Goal: Book appointment/travel/reservation

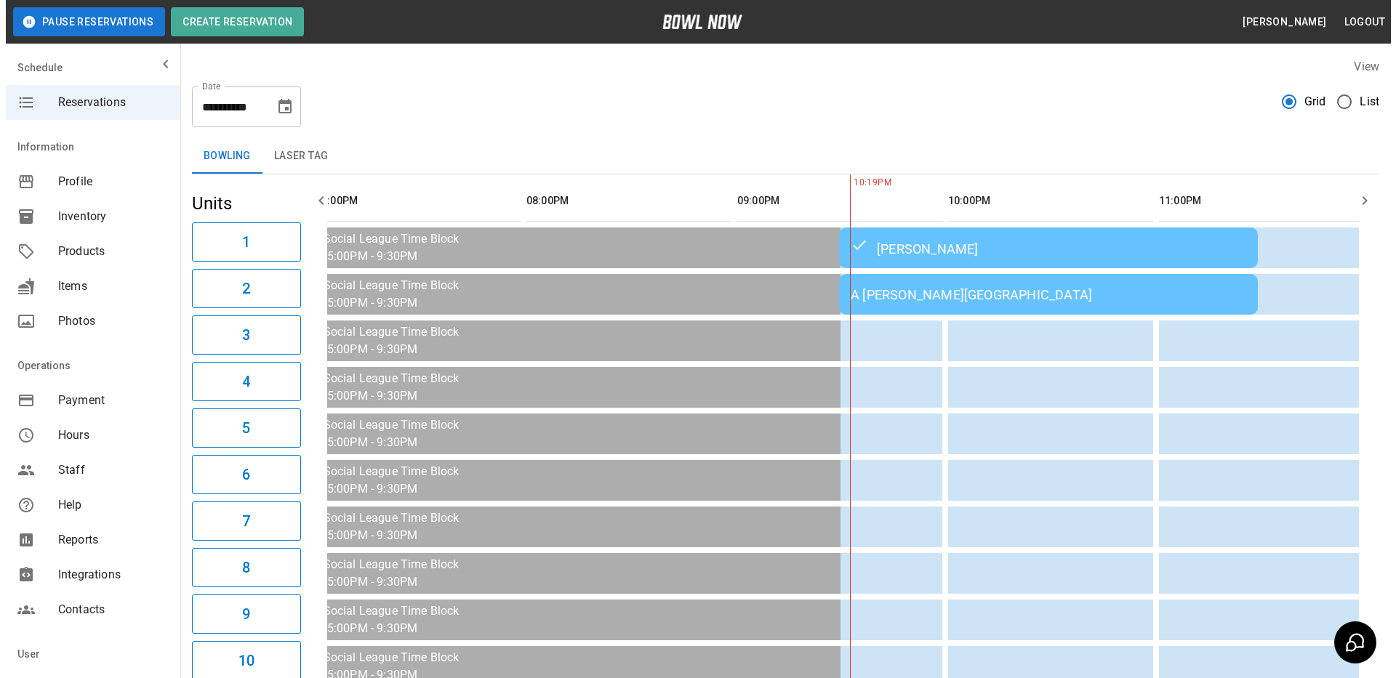
scroll to position [0, 1905]
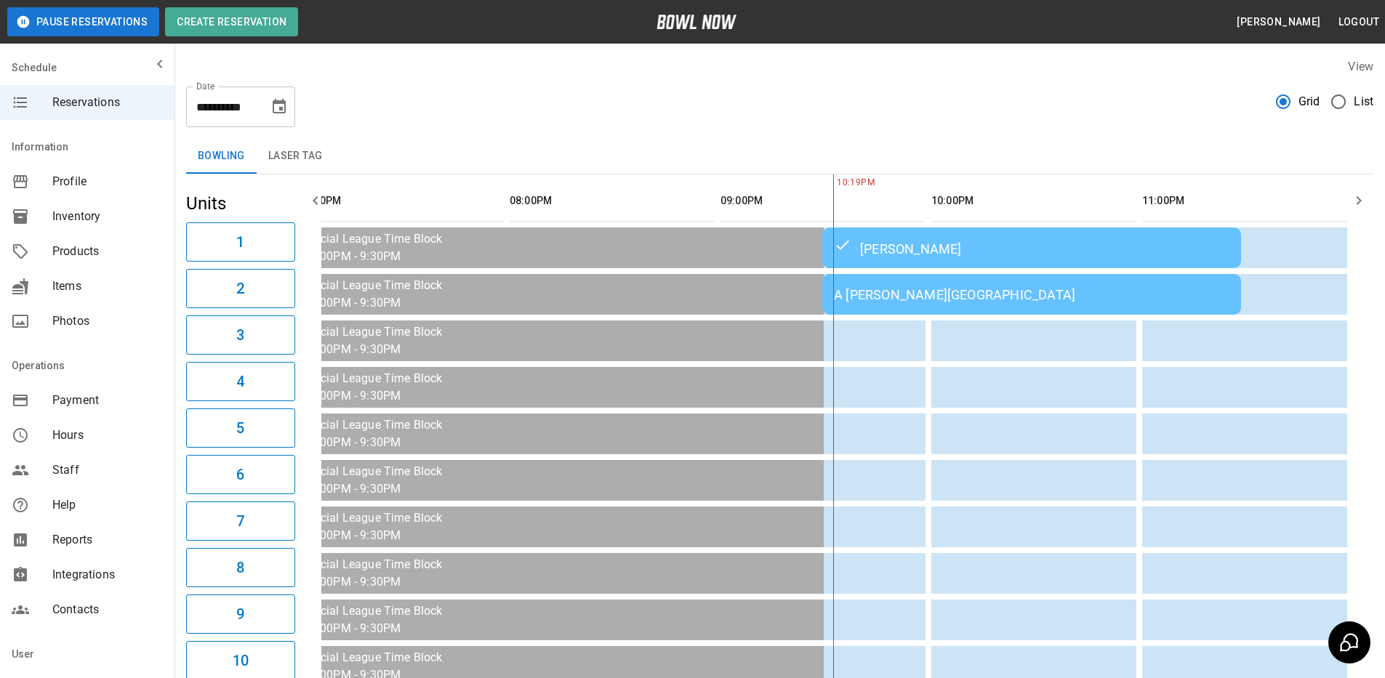
click at [944, 300] on div "A [PERSON_NAME][GEOGRAPHIC_DATA]" at bounding box center [1031, 294] width 395 height 15
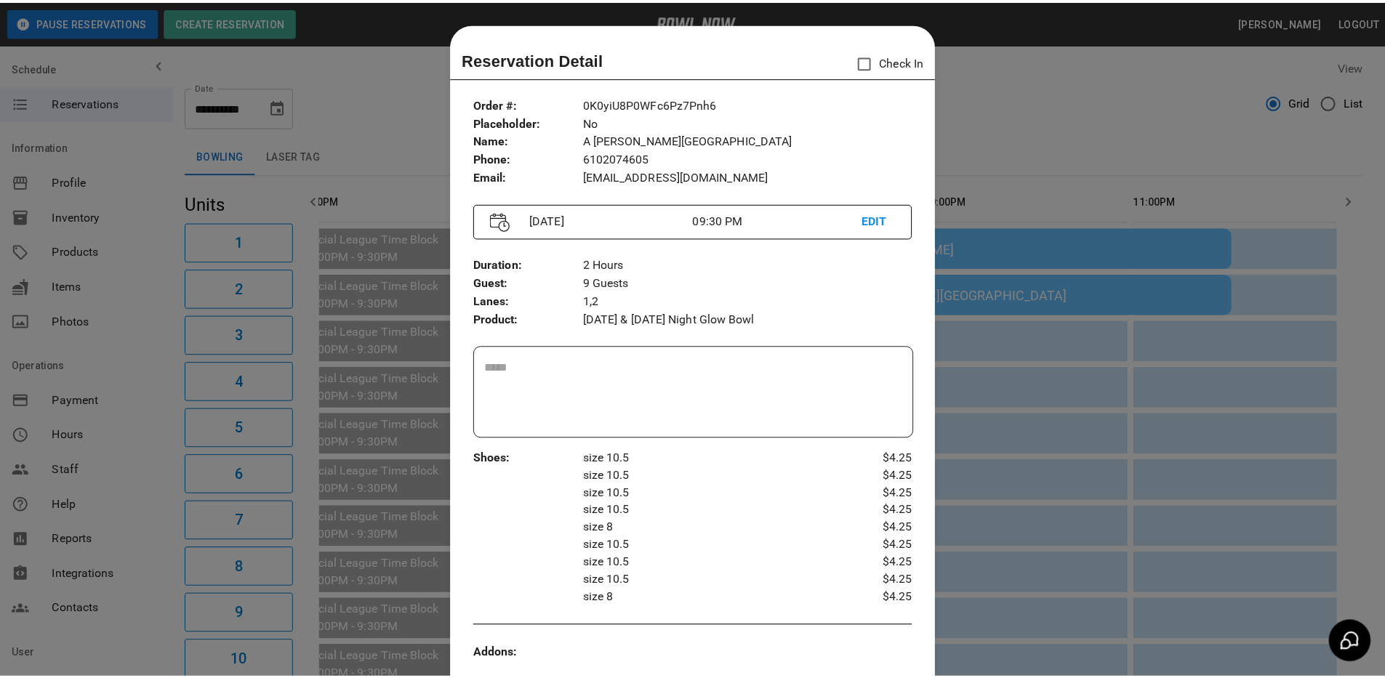
scroll to position [23, 0]
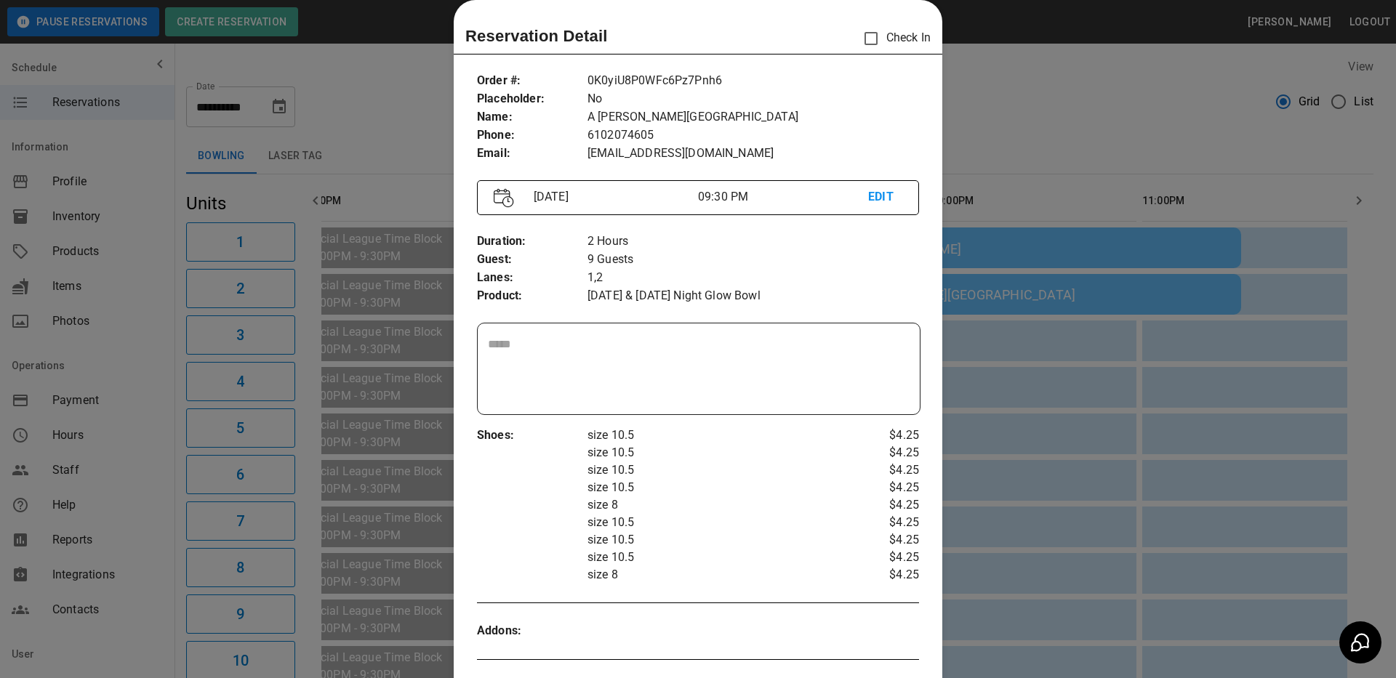
click at [1047, 111] on div at bounding box center [698, 339] width 1396 height 678
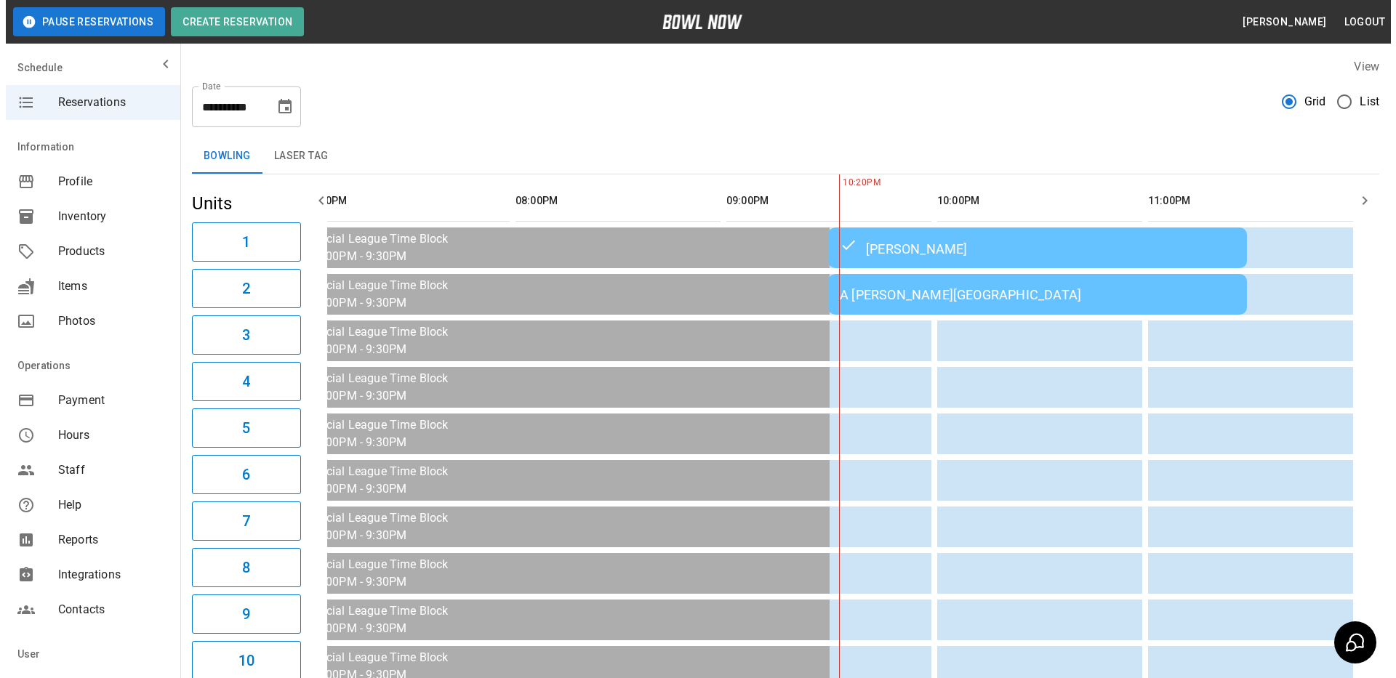
scroll to position [0, 1935]
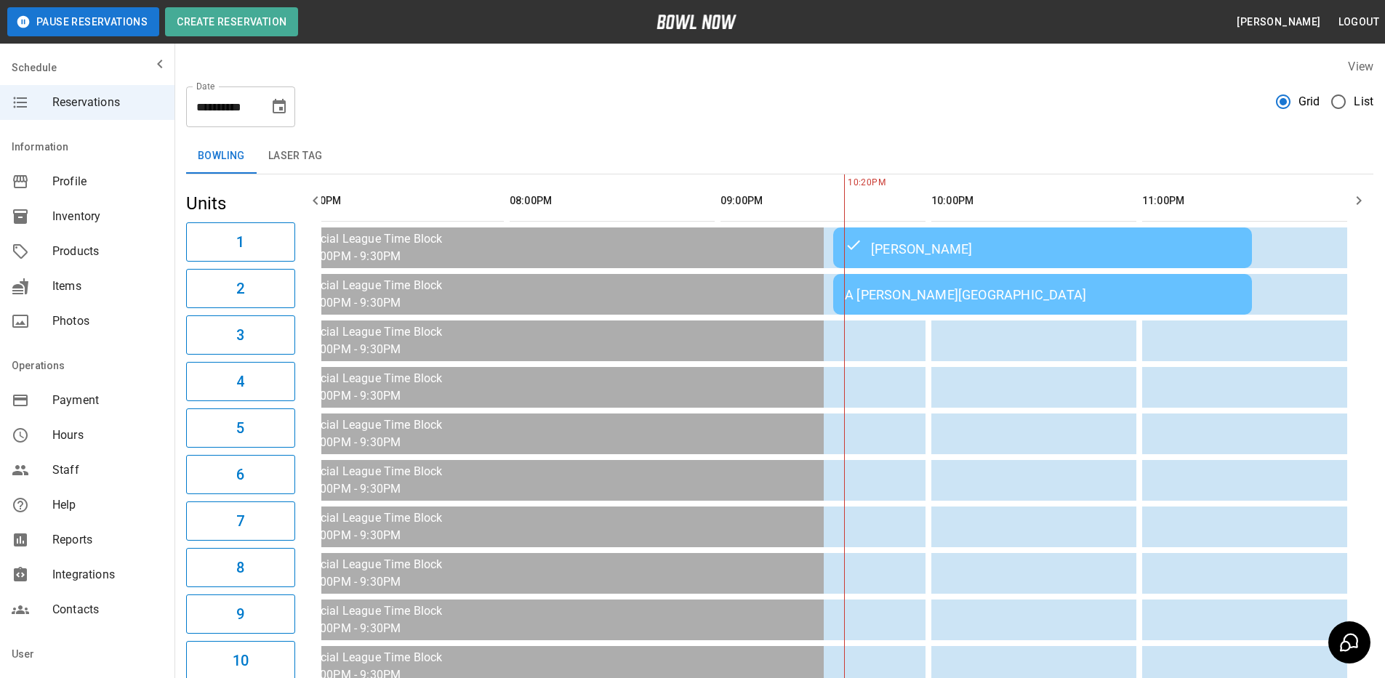
click at [1066, 302] on div "A [PERSON_NAME][GEOGRAPHIC_DATA]" at bounding box center [1042, 294] width 395 height 15
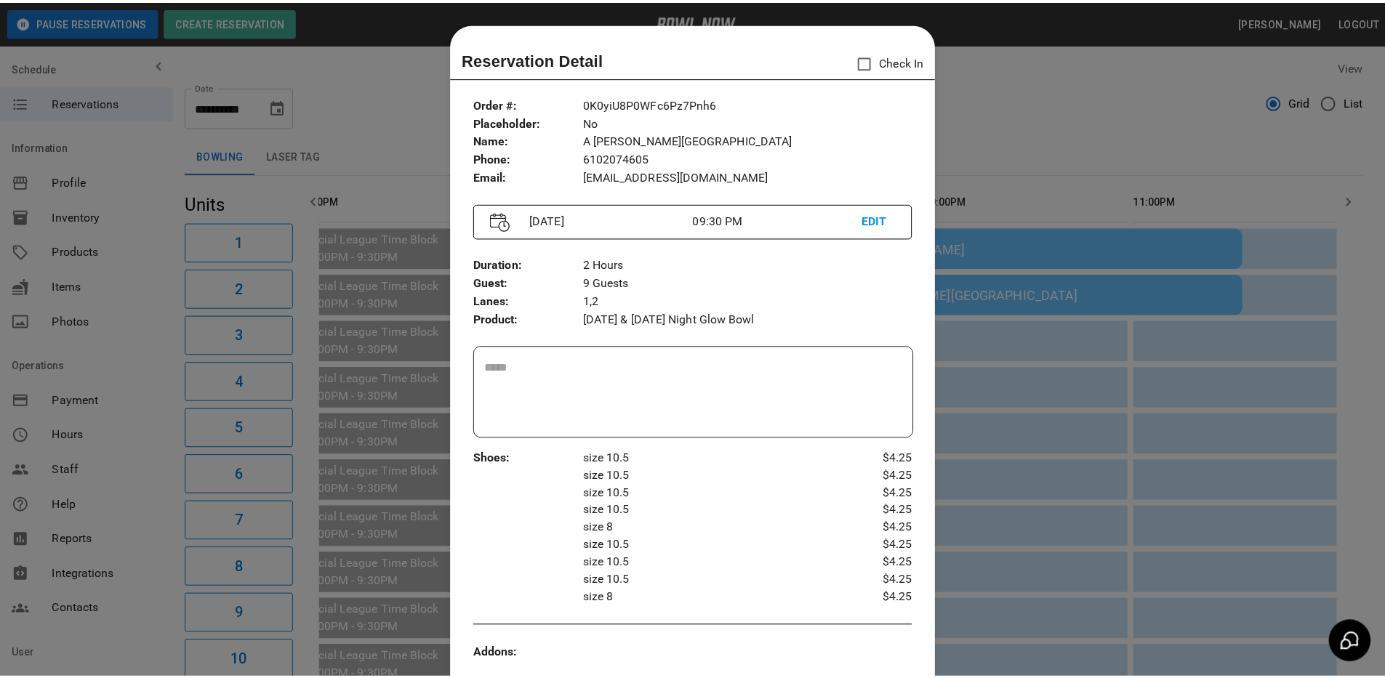
scroll to position [23, 0]
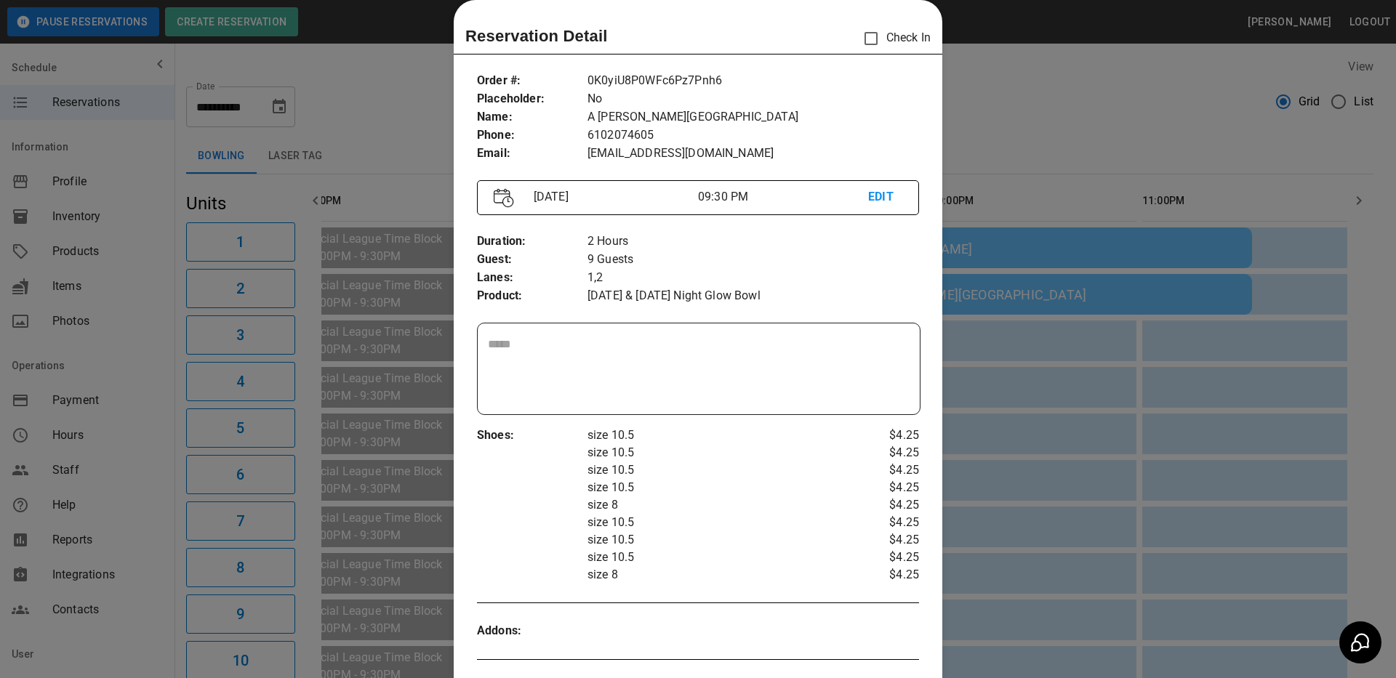
click at [1040, 109] on div at bounding box center [698, 339] width 1396 height 678
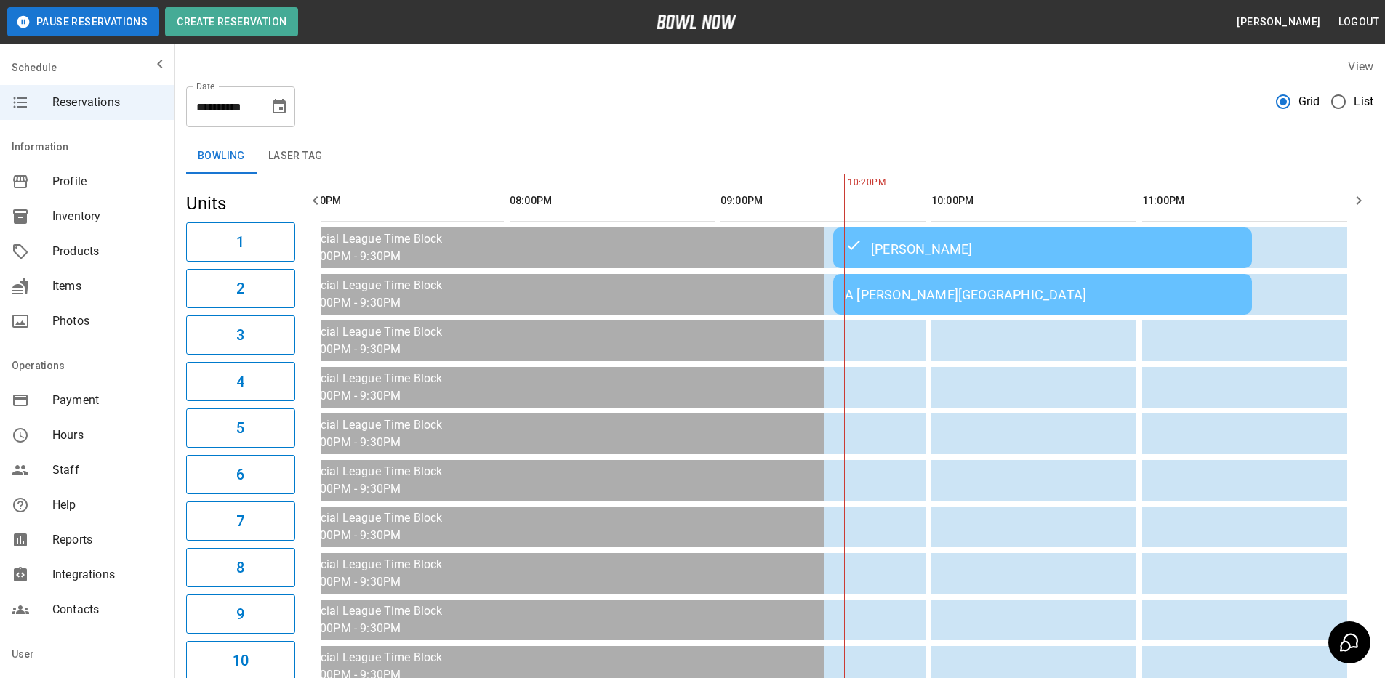
scroll to position [0, 1894]
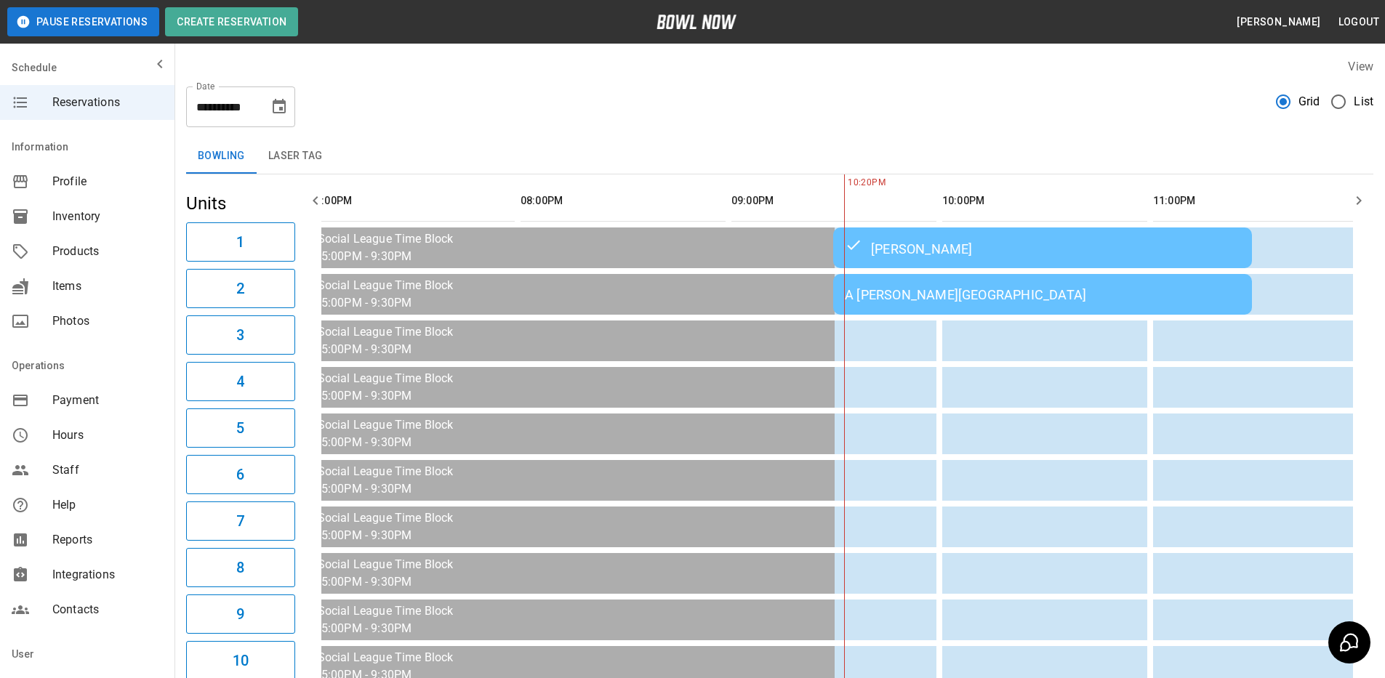
click at [760, 126] on div "**********" at bounding box center [779, 101] width 1187 height 52
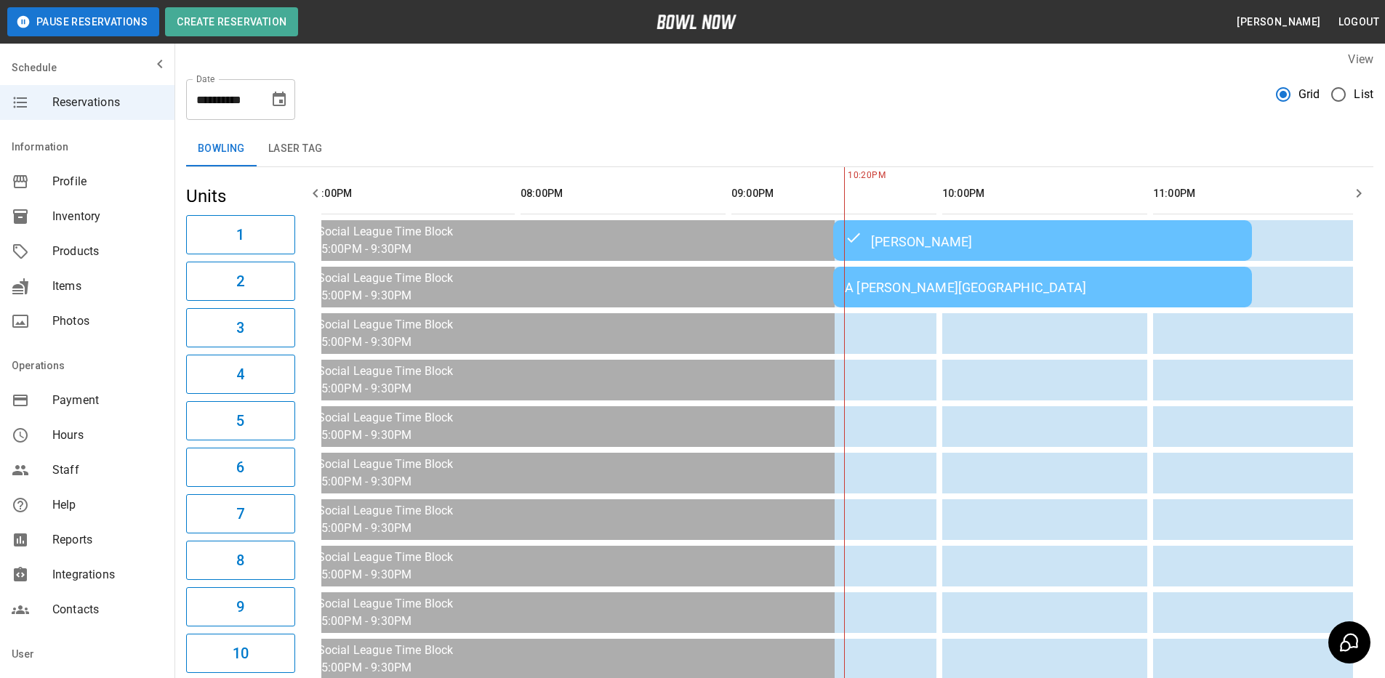
scroll to position [16, 0]
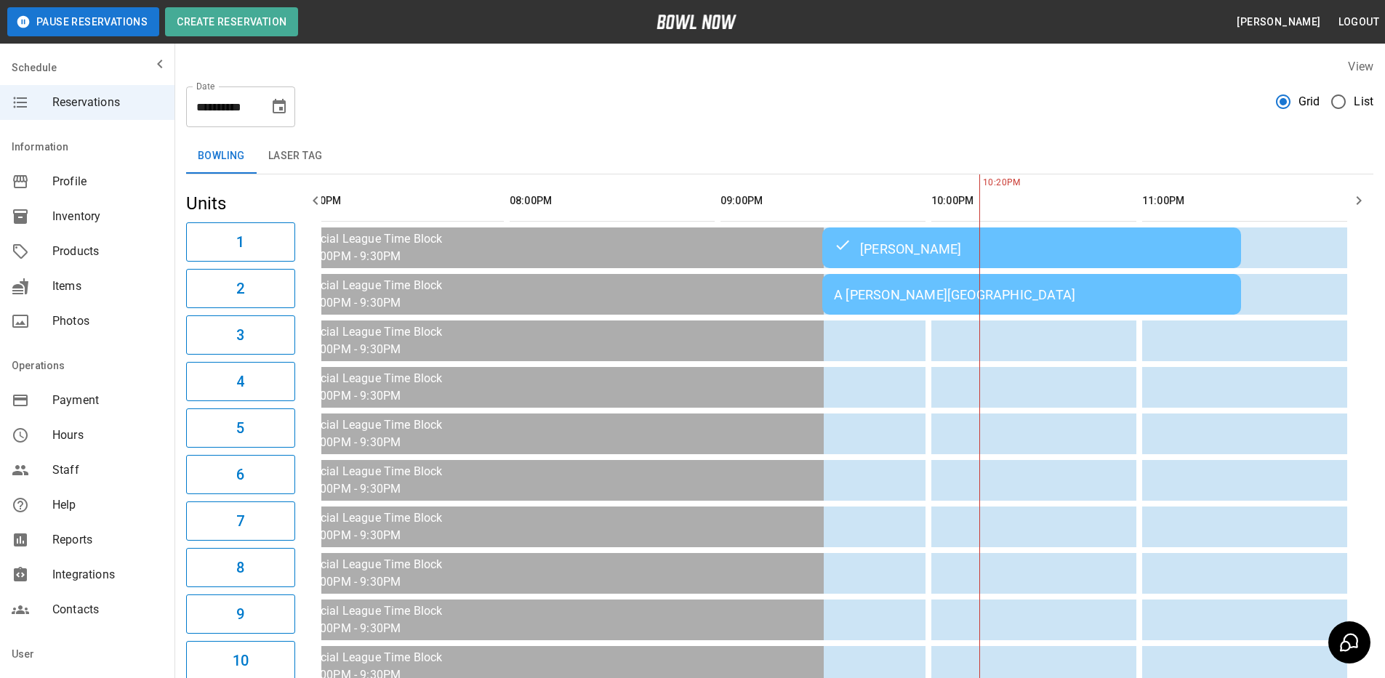
click at [877, 297] on div "A [PERSON_NAME][GEOGRAPHIC_DATA]" at bounding box center [1031, 294] width 395 height 15
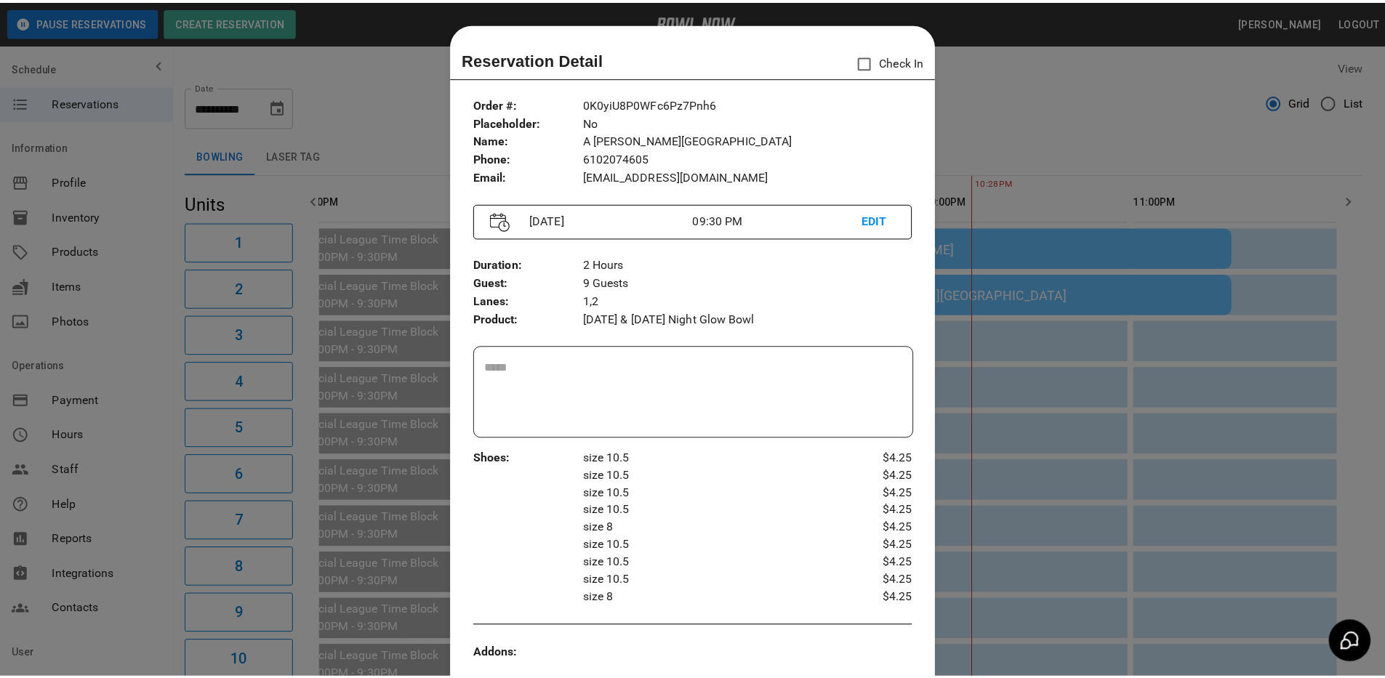
scroll to position [23, 0]
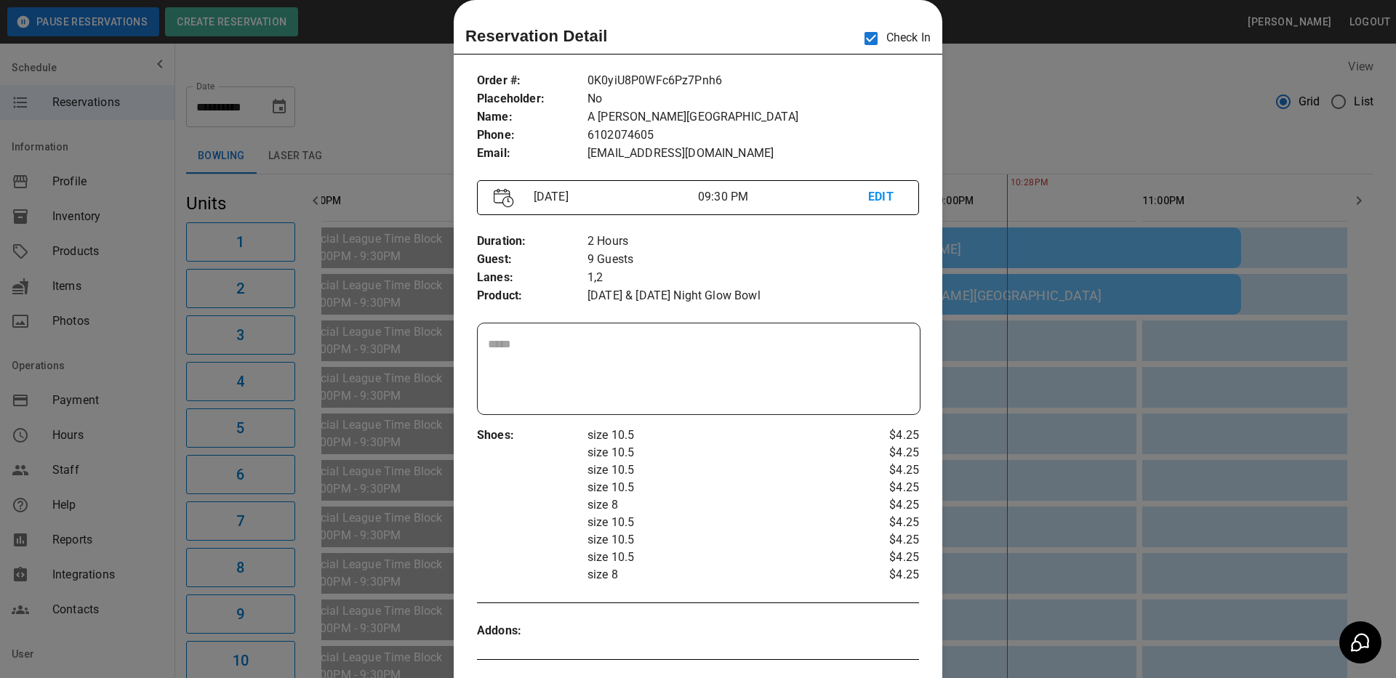
click at [1030, 92] on div at bounding box center [698, 339] width 1396 height 678
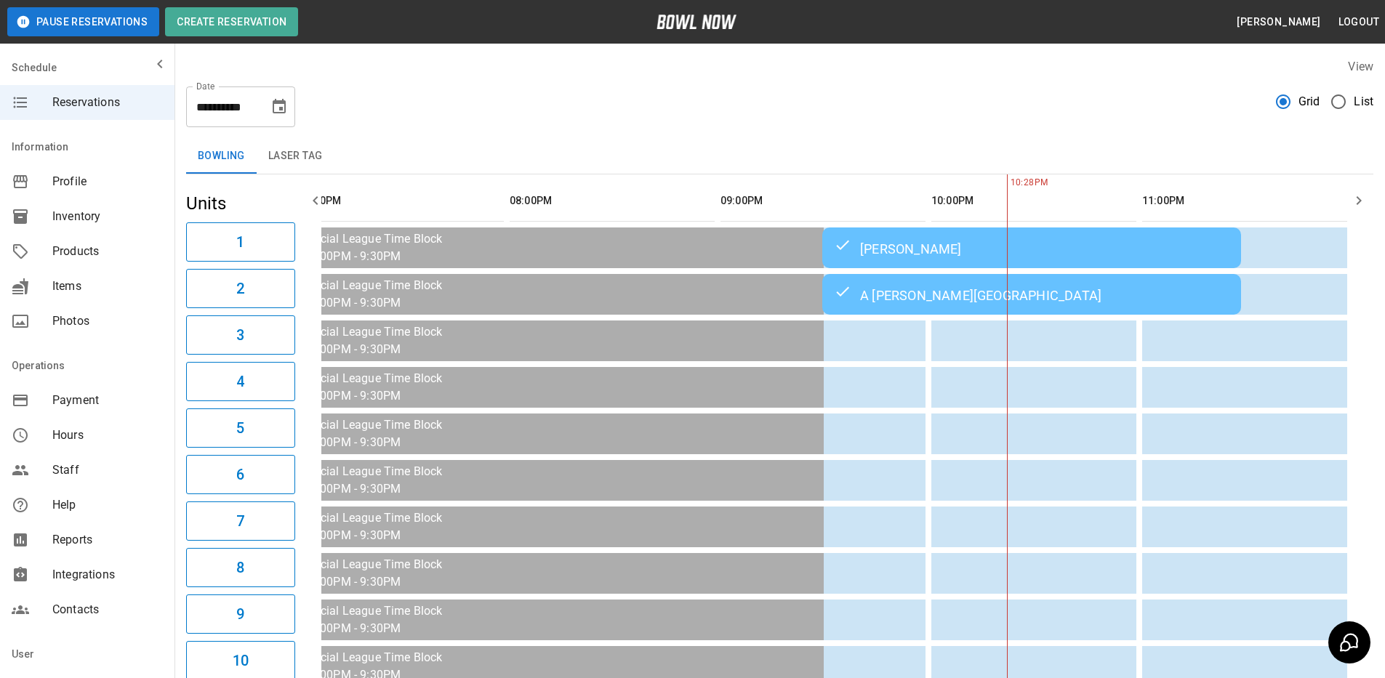
scroll to position [0, 1935]
